Goal: Task Accomplishment & Management: Manage account settings

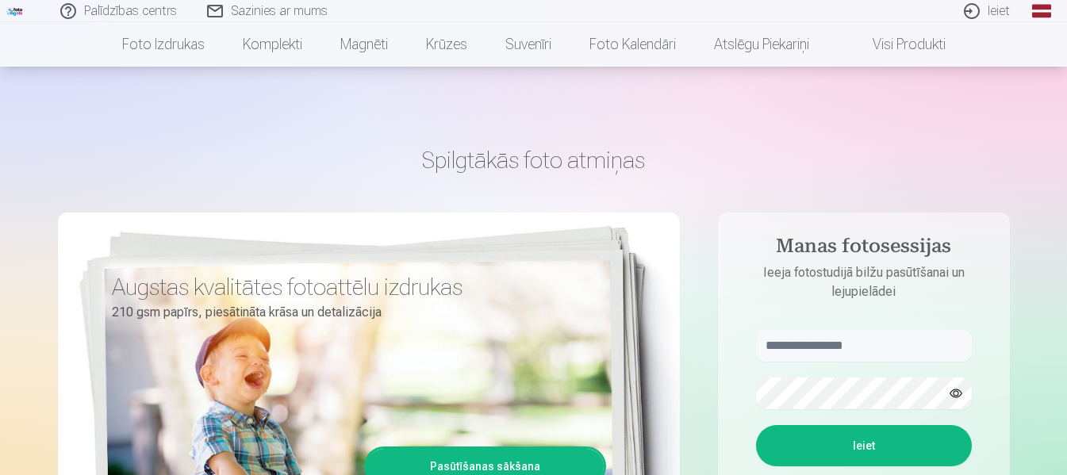
scroll to position [79, 0]
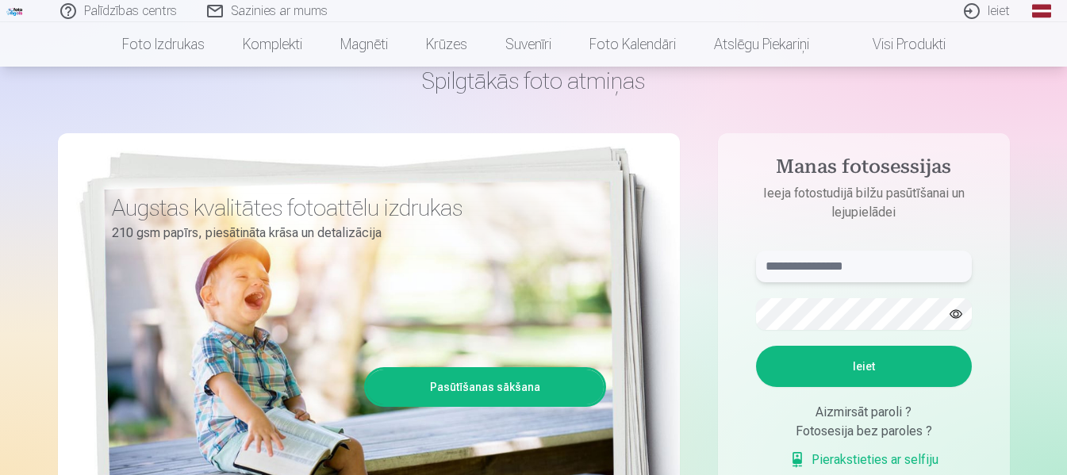
click at [814, 267] on input "text" at bounding box center [864, 267] width 216 height 32
type input "**********"
click at [889, 370] on button "Ieiet" at bounding box center [864, 366] width 216 height 41
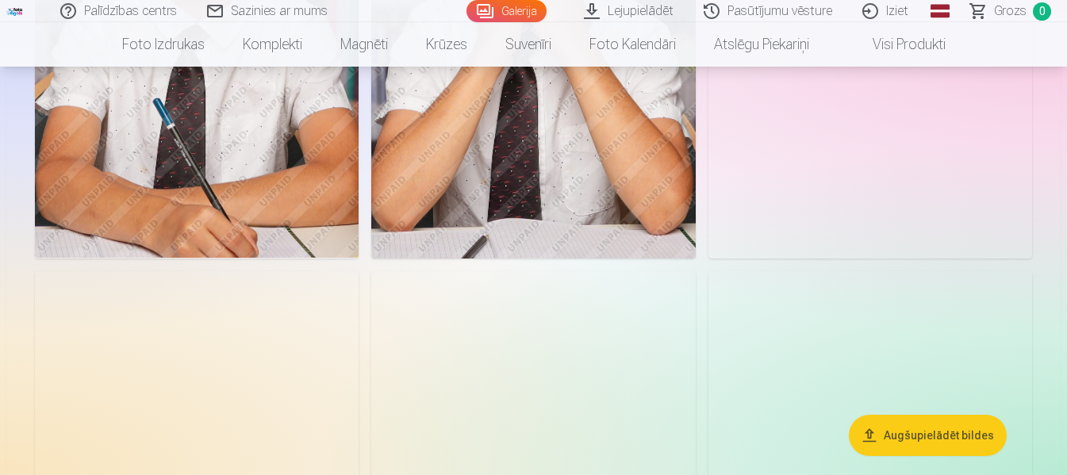
scroll to position [3729, 0]
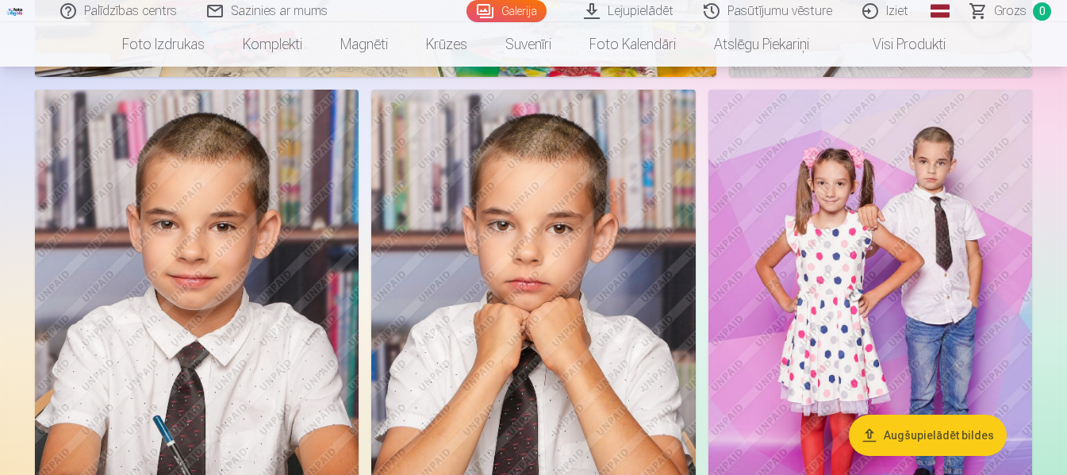
click at [869, 285] on img at bounding box center [870, 333] width 324 height 486
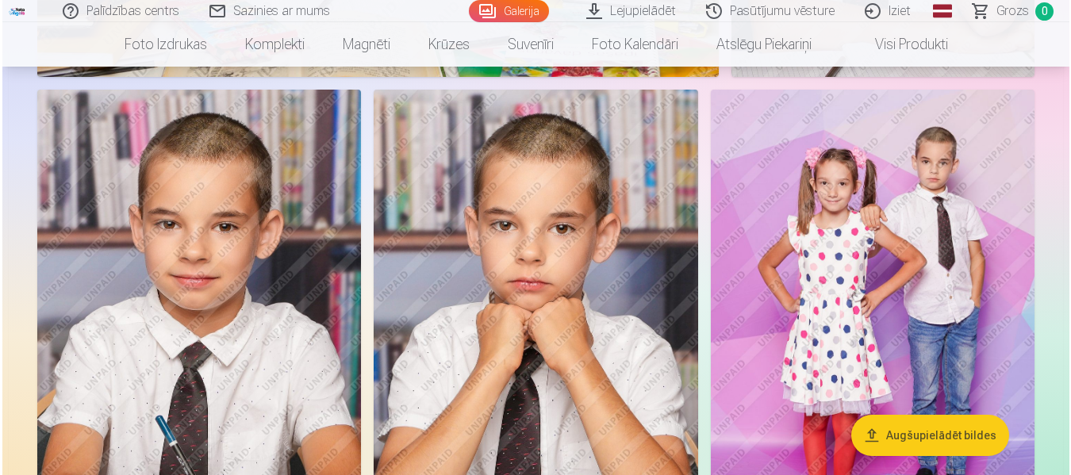
scroll to position [3741, 0]
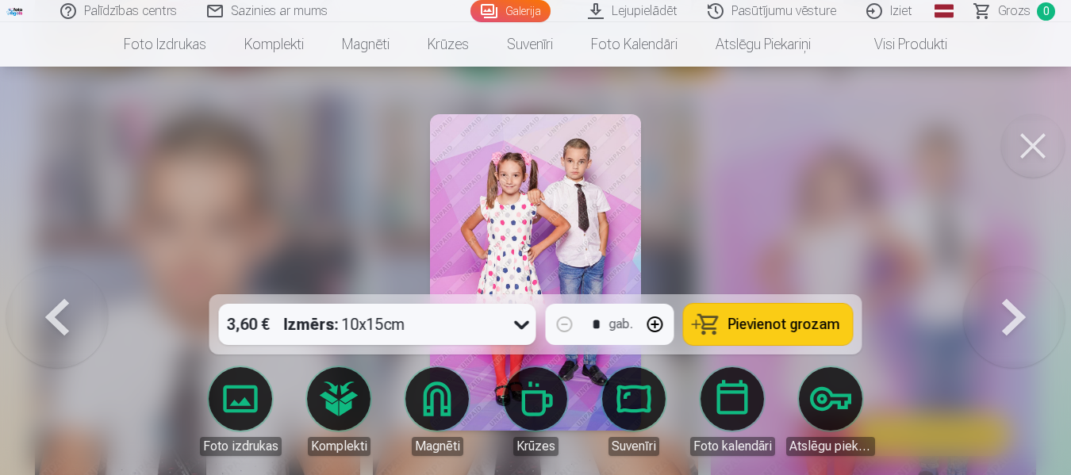
click at [49, 278] on button at bounding box center [57, 273] width 102 height 12
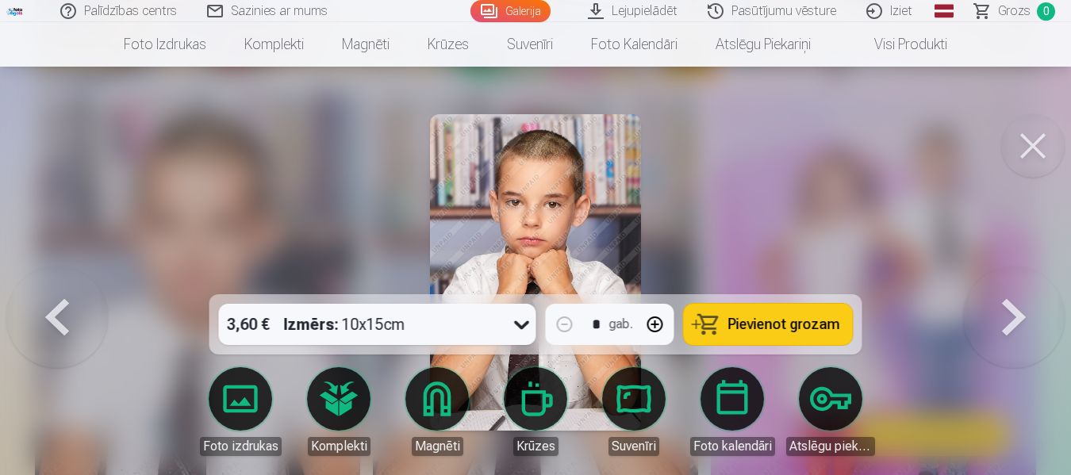
click at [49, 278] on button at bounding box center [57, 273] width 102 height 12
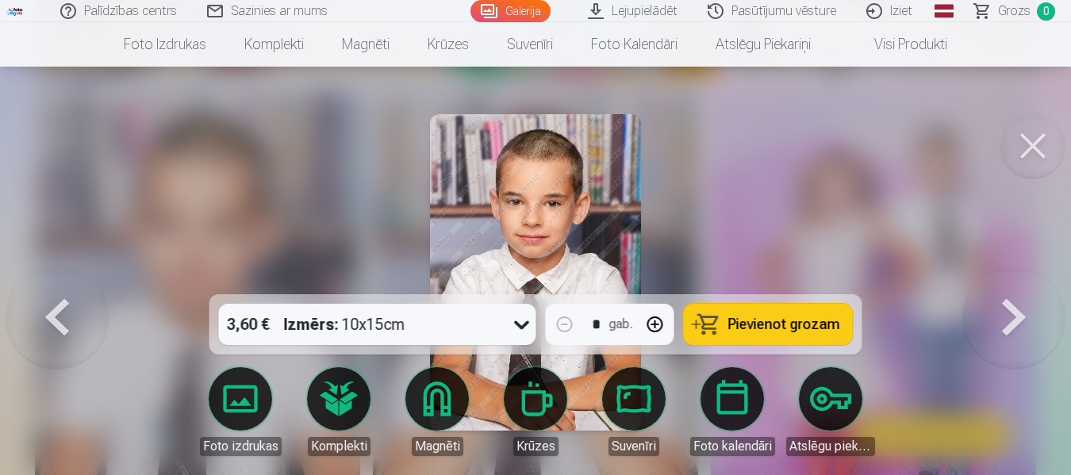
click at [49, 278] on button at bounding box center [57, 273] width 102 height 12
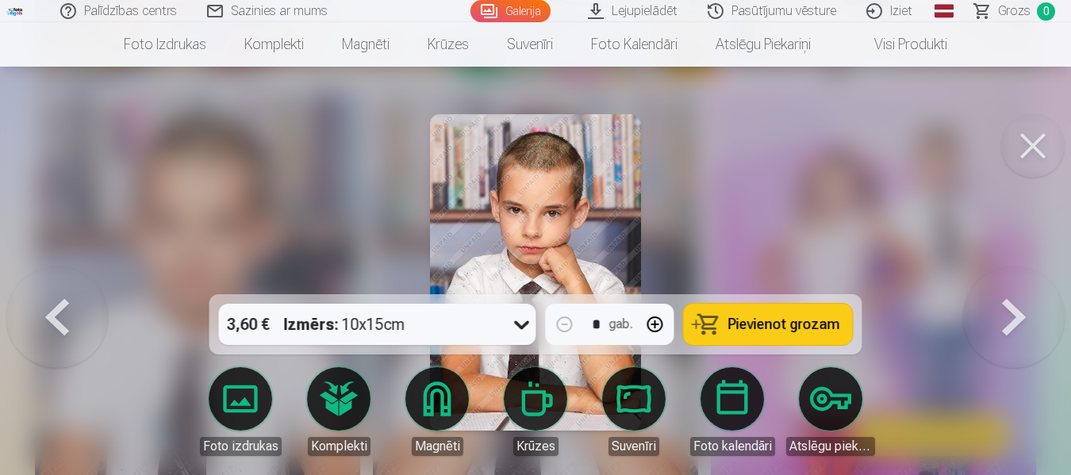
click at [54, 278] on button at bounding box center [57, 273] width 102 height 12
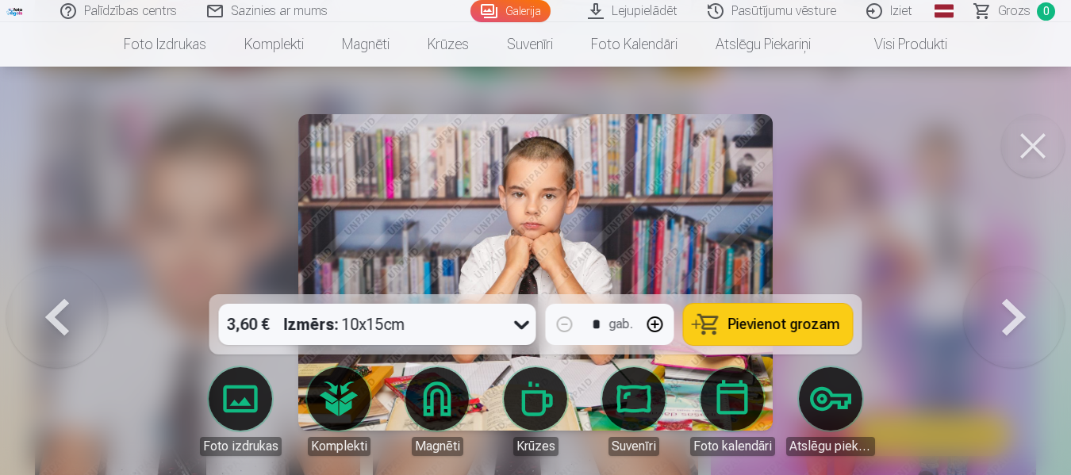
click at [55, 278] on button at bounding box center [57, 273] width 102 height 12
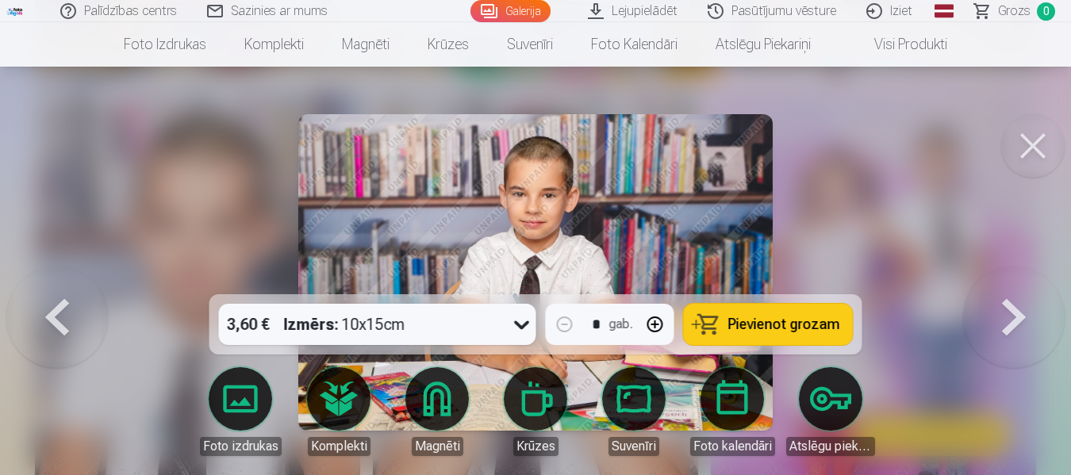
click at [55, 278] on button at bounding box center [57, 273] width 102 height 12
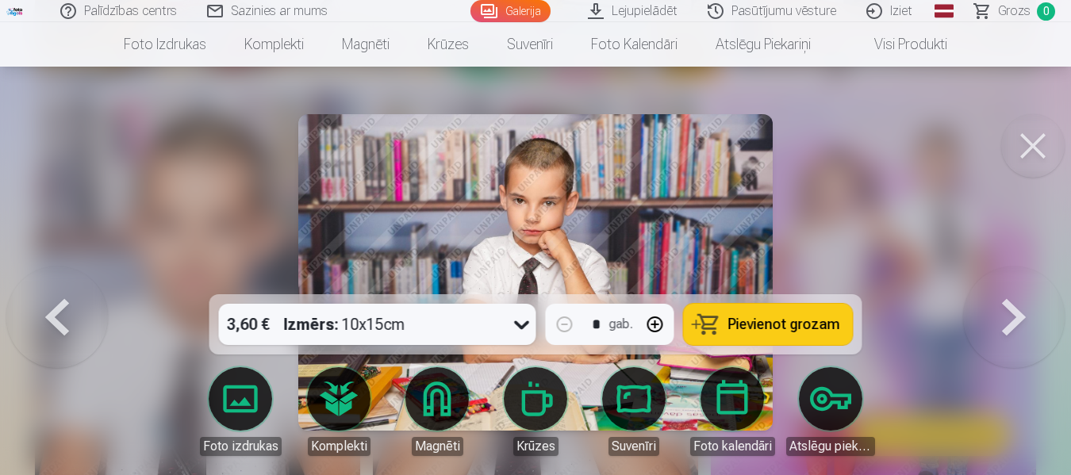
click at [55, 278] on button at bounding box center [57, 273] width 102 height 12
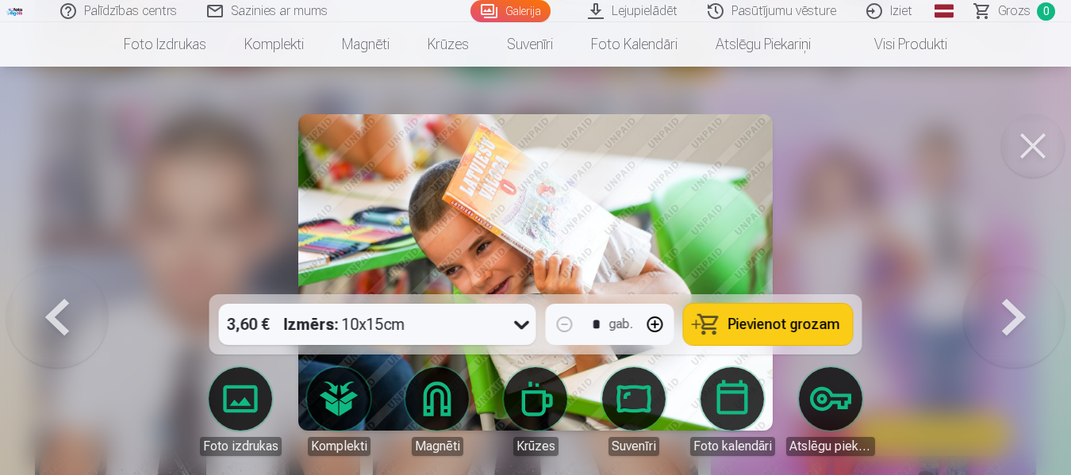
click at [55, 278] on button at bounding box center [57, 273] width 102 height 12
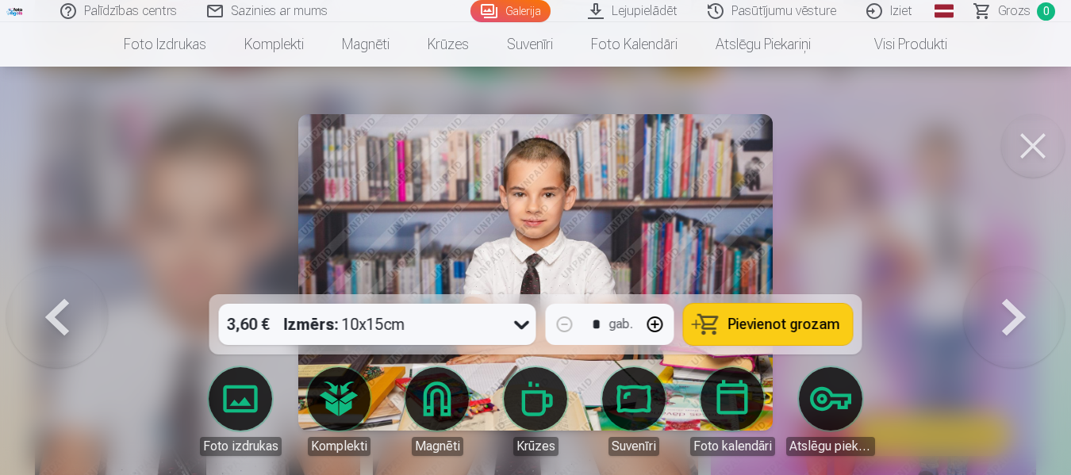
click at [55, 278] on button at bounding box center [57, 273] width 102 height 12
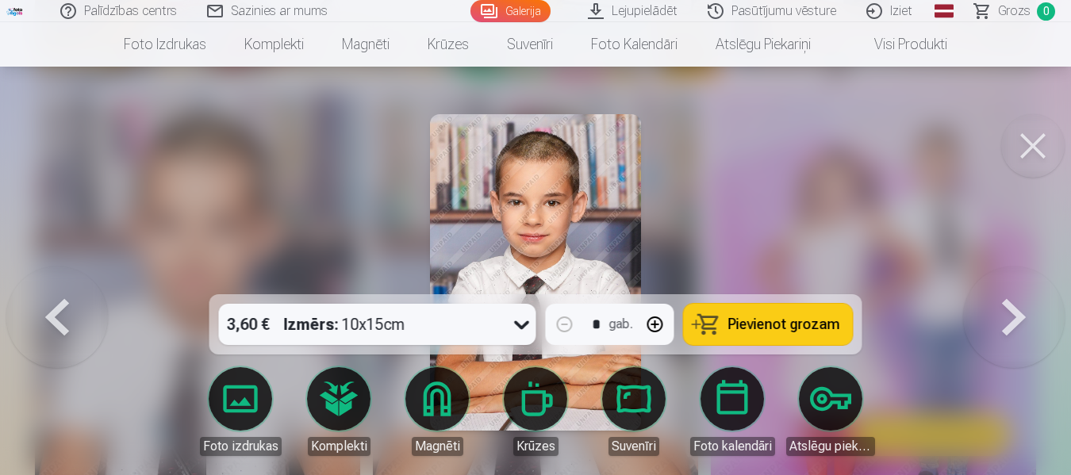
click at [55, 278] on button at bounding box center [57, 273] width 102 height 12
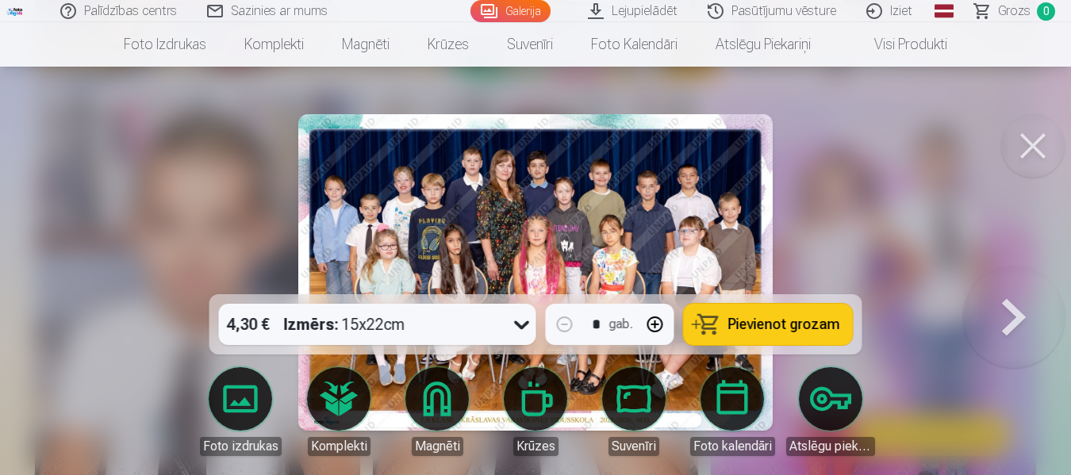
click at [924, 234] on div at bounding box center [535, 237] width 1071 height 475
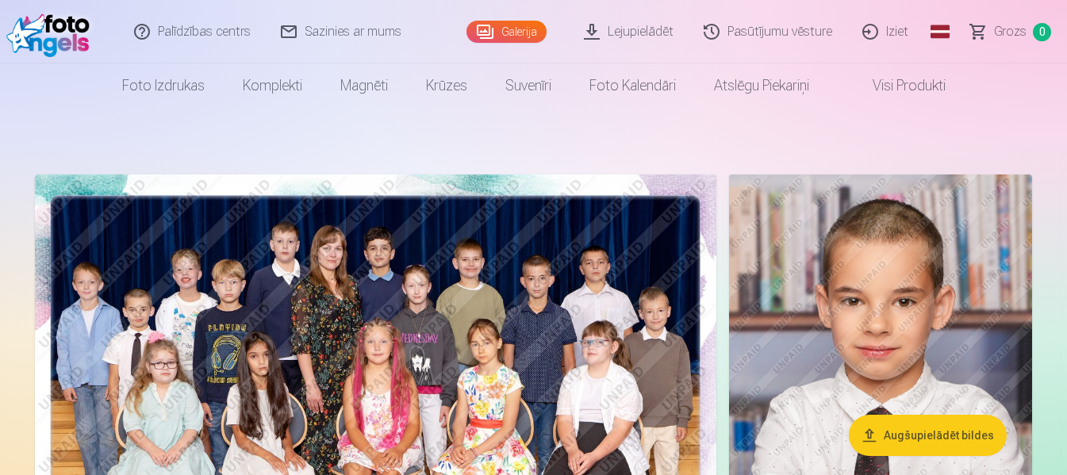
click at [873, 35] on link "Iziet" at bounding box center [886, 31] width 76 height 63
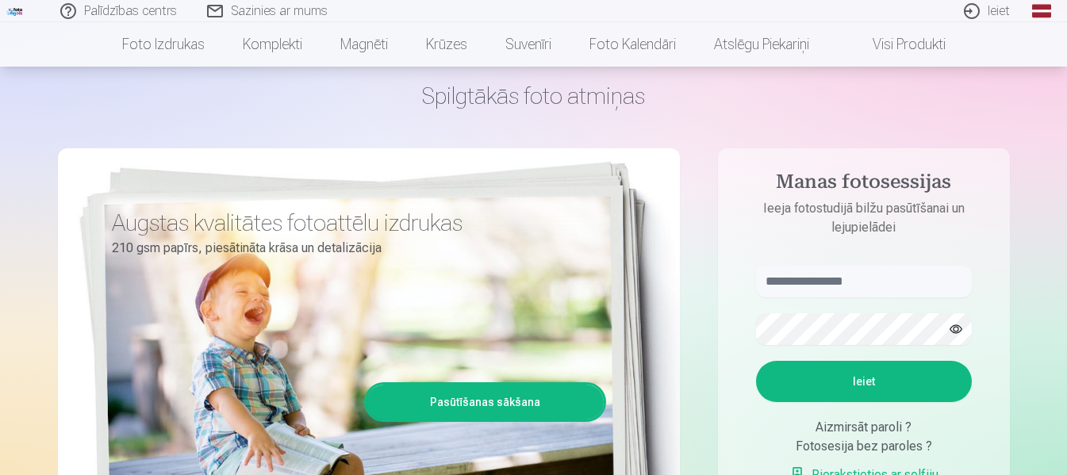
scroll to position [159, 0]
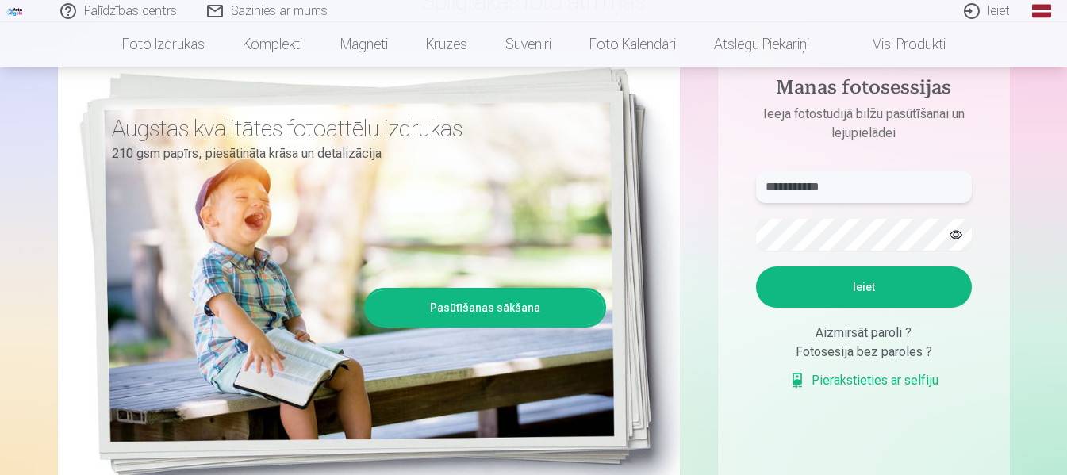
click at [850, 182] on input "**********" at bounding box center [864, 187] width 216 height 32
type input "*"
type input "**********"
click at [958, 236] on button "button" at bounding box center [956, 235] width 30 height 30
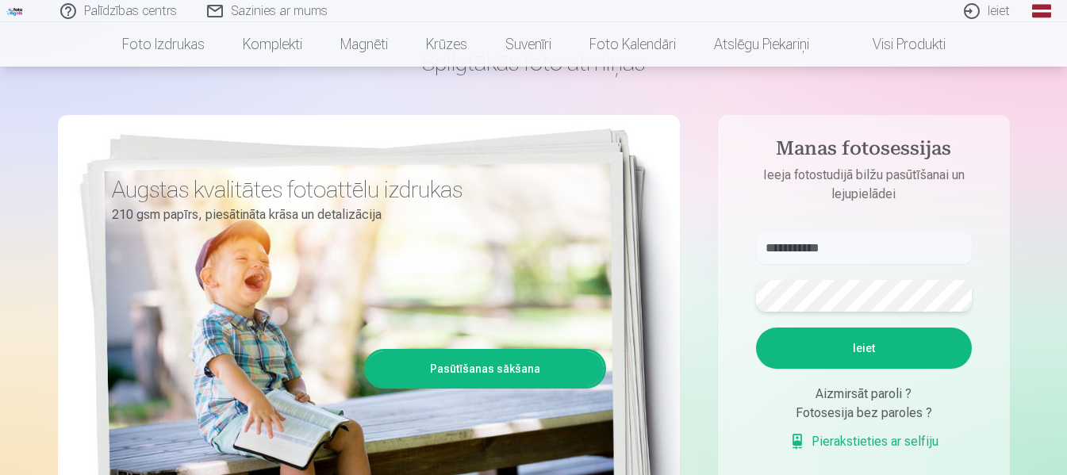
scroll to position [79, 0]
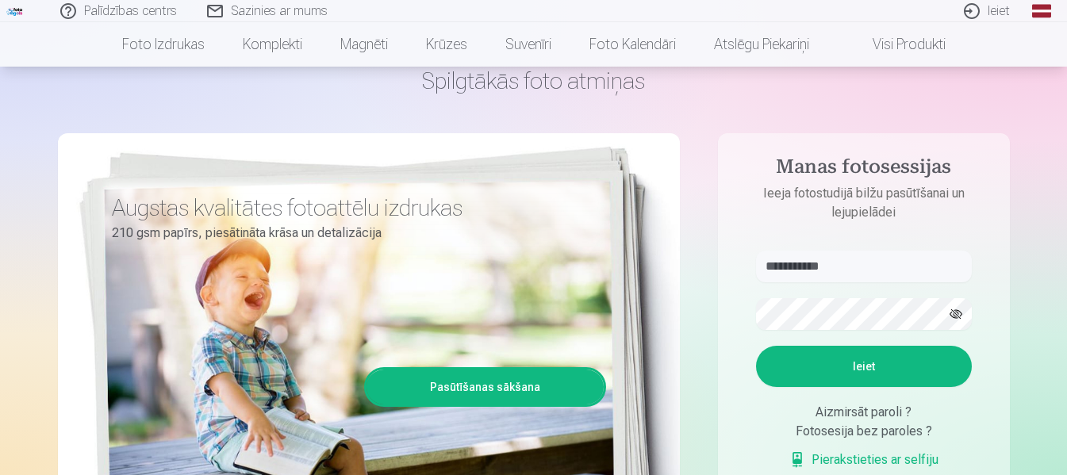
click at [869, 370] on button "Ieiet" at bounding box center [864, 366] width 216 height 41
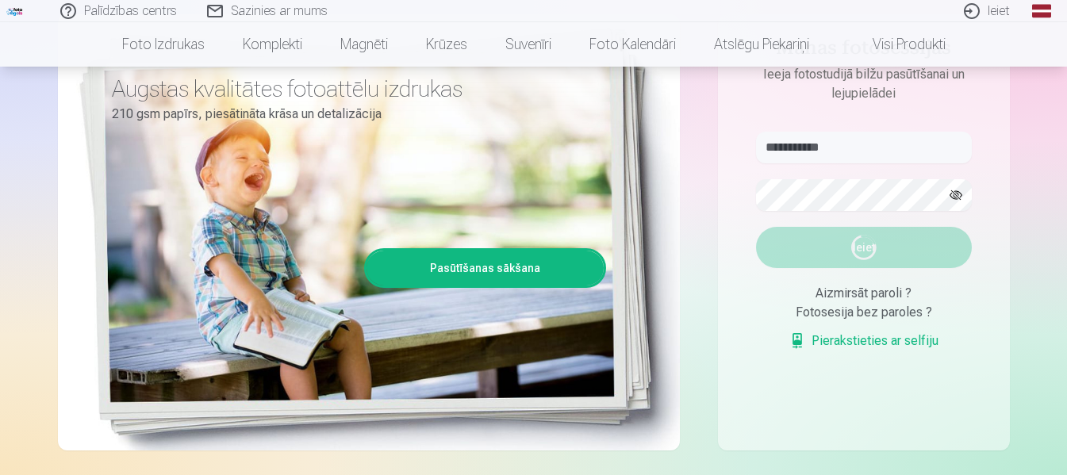
scroll to position [238, 0]
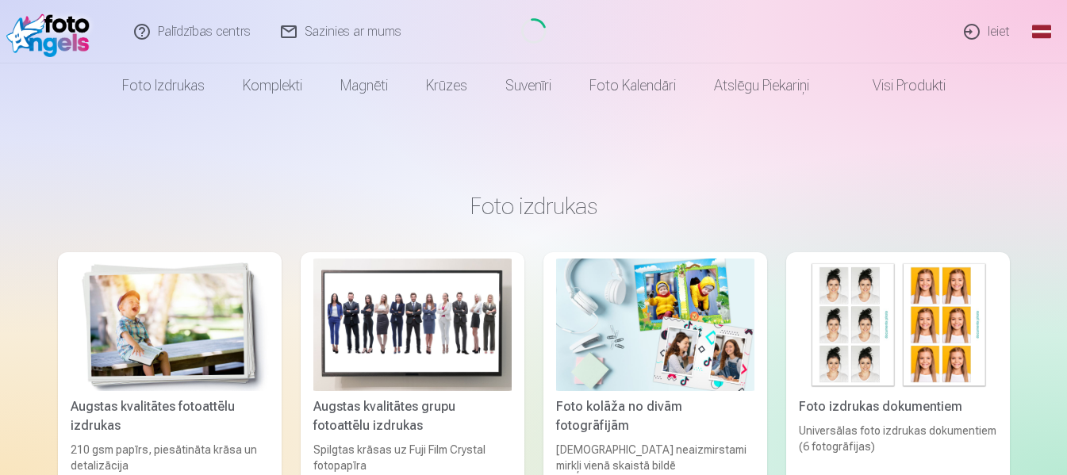
scroll to position [238, 0]
